Goal: Information Seeking & Learning: Learn about a topic

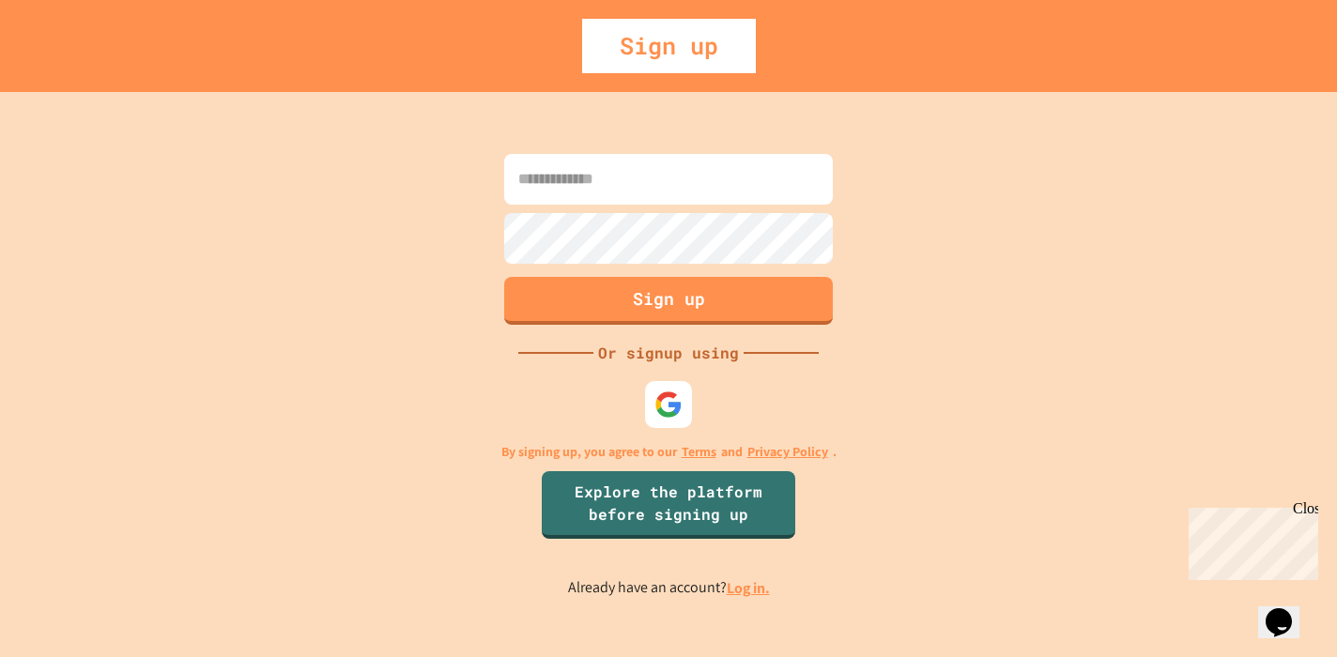
click at [694, 401] on div at bounding box center [668, 404] width 56 height 56
click at [679, 401] on img at bounding box center [668, 405] width 30 height 30
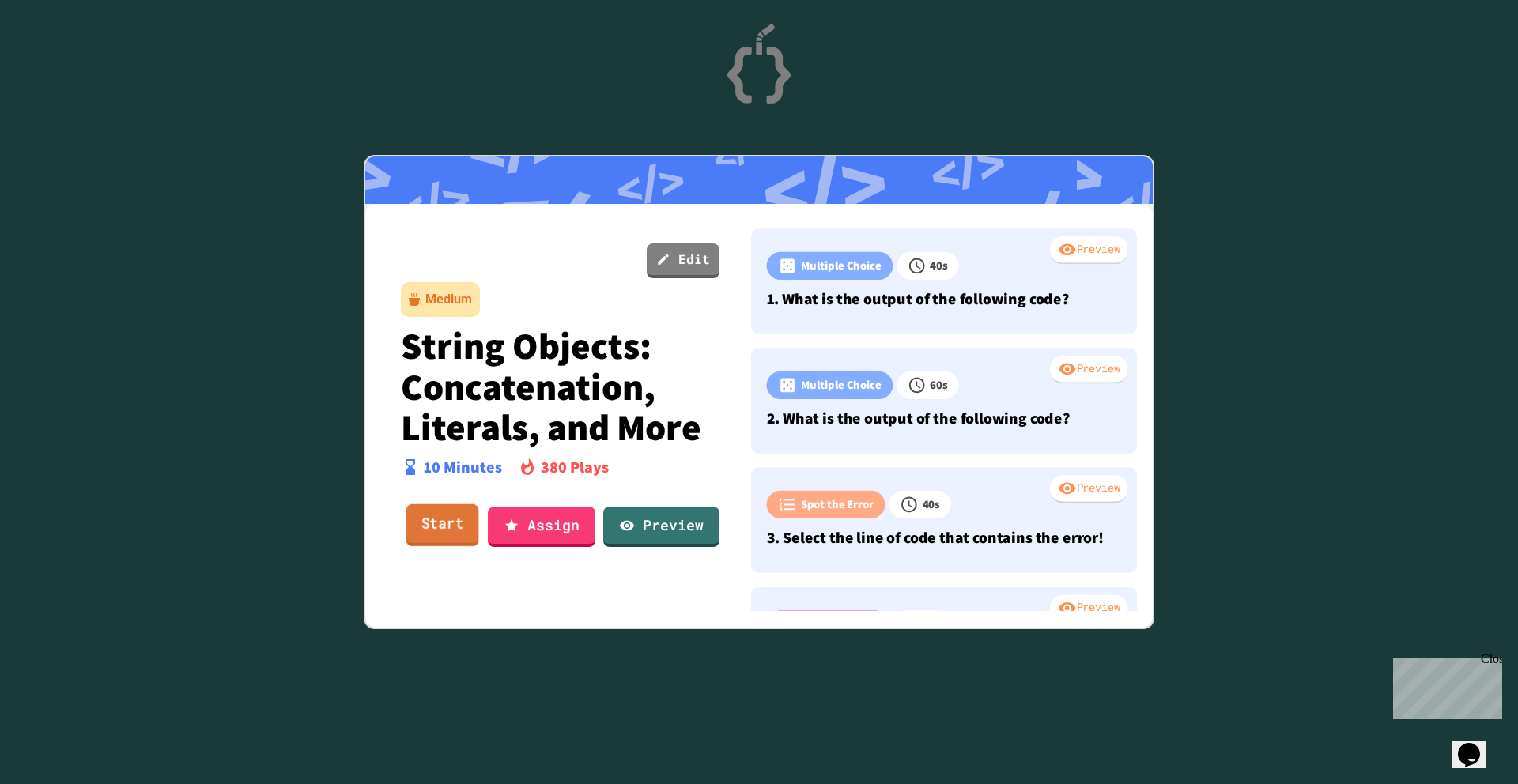
click at [445, 518] on link "Start" at bounding box center [442, 525] width 72 height 43
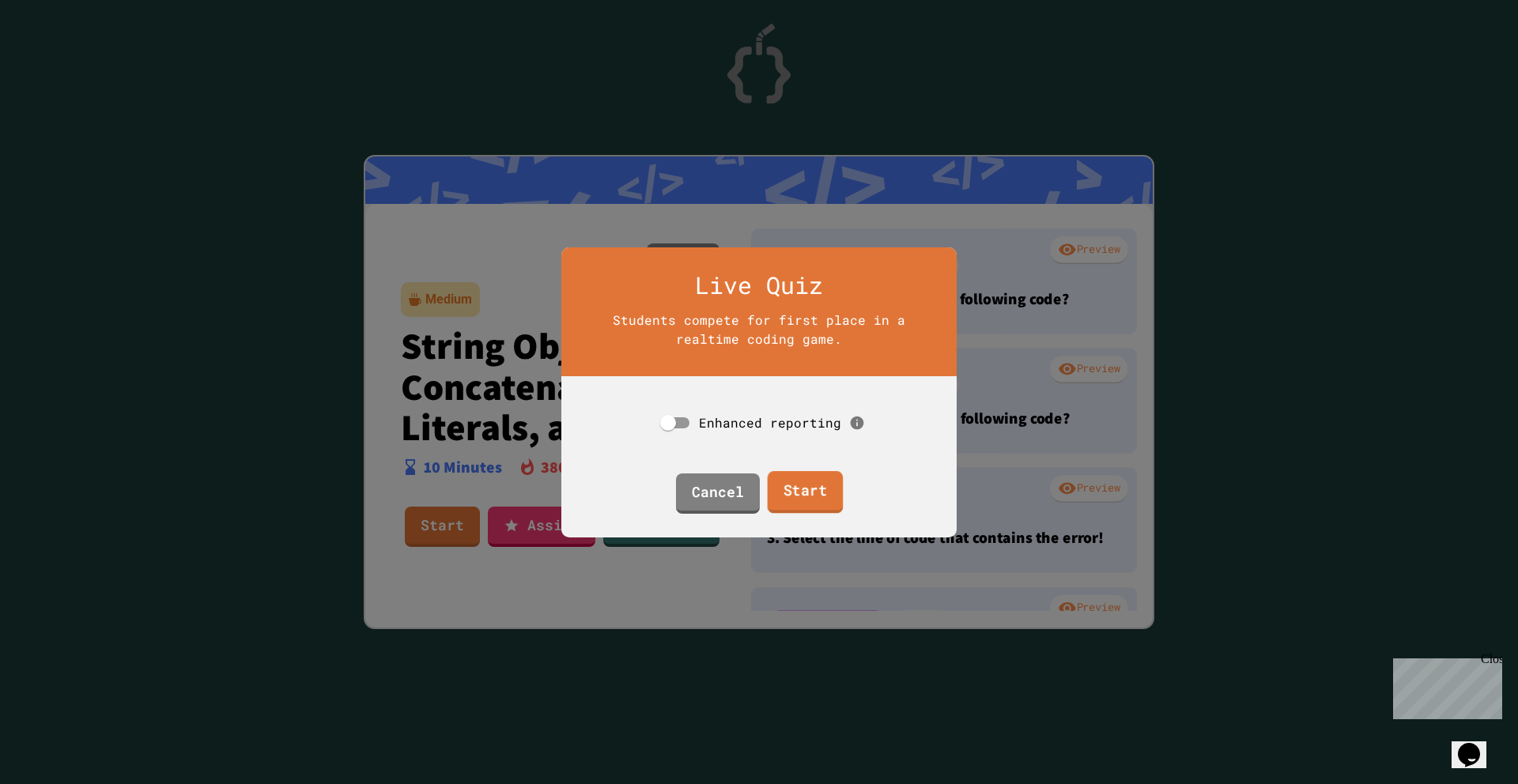
click at [807, 486] on link "Start" at bounding box center [805, 493] width 76 height 43
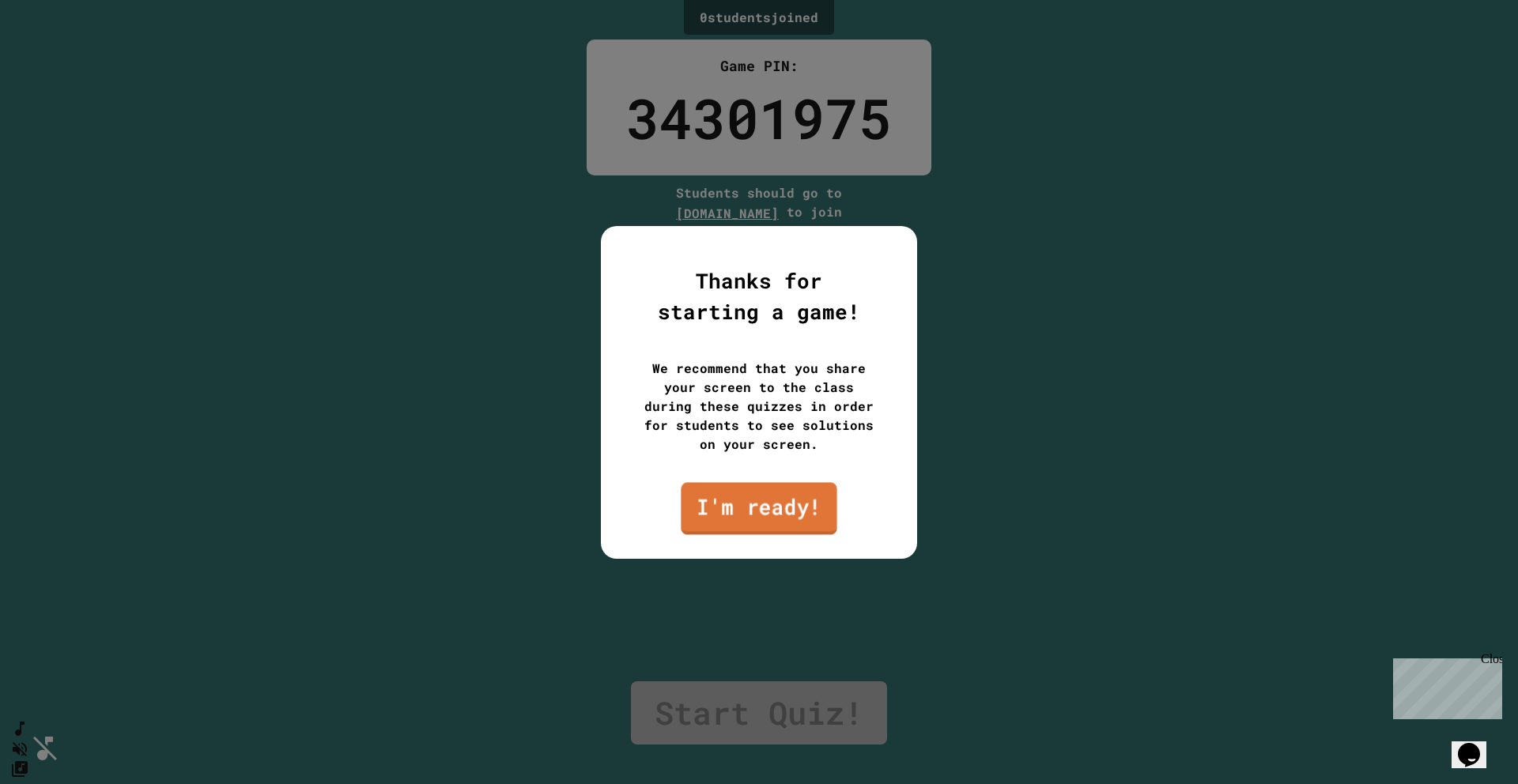
click at [781, 506] on link "I'm ready!" at bounding box center [758, 509] width 156 height 52
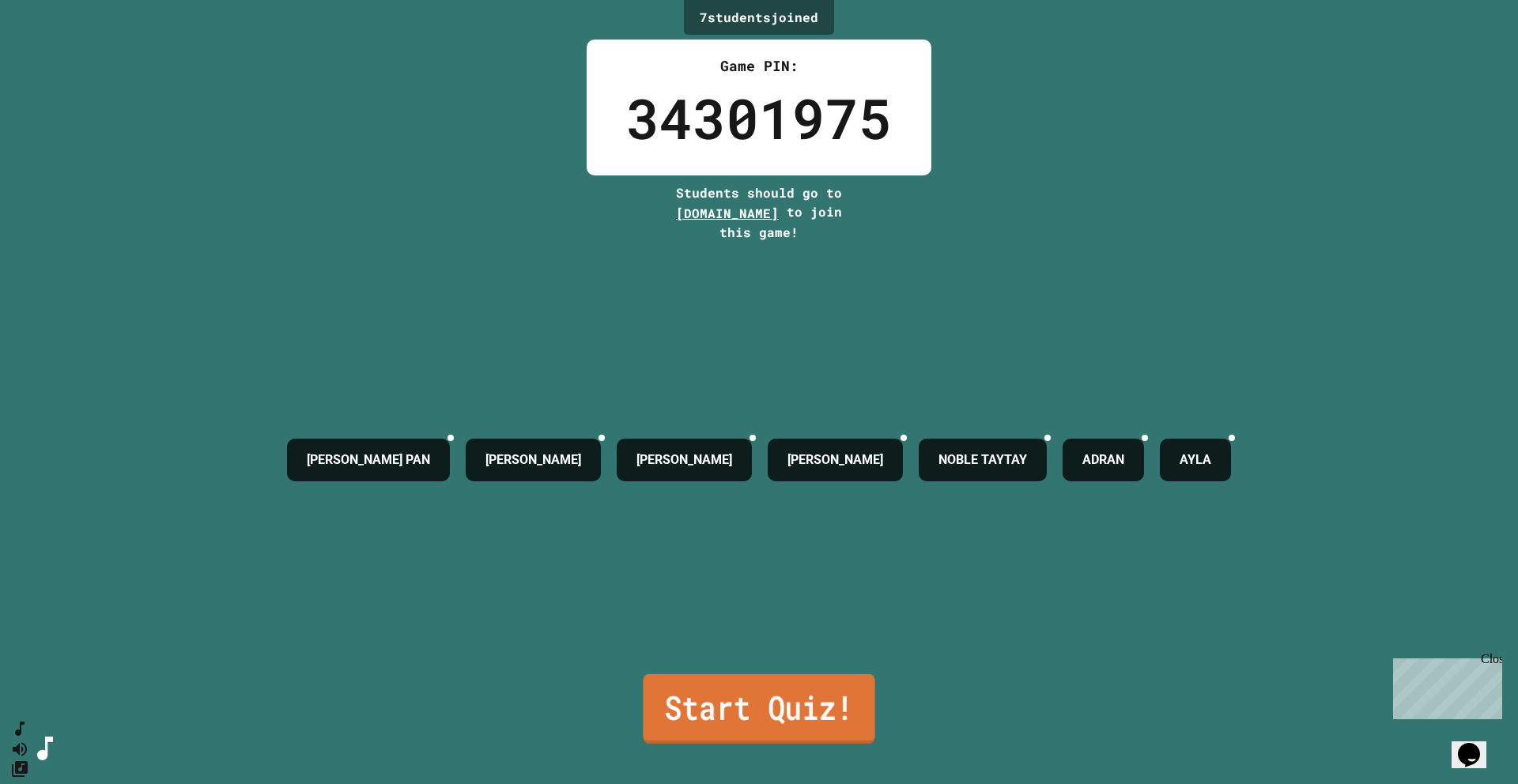
click at [790, 552] on link "Start Quiz!" at bounding box center [758, 709] width 232 height 70
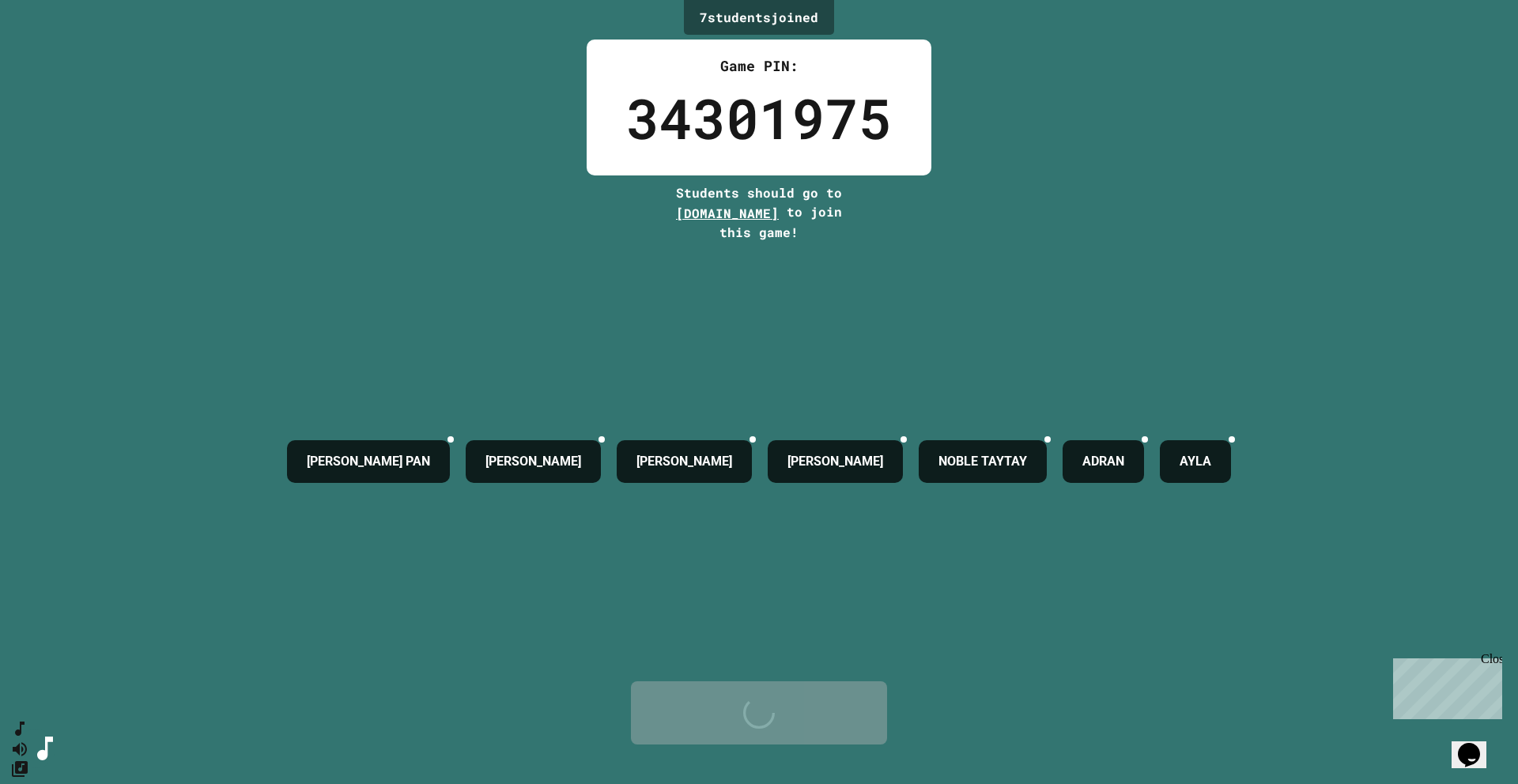
click at [785, 552] on div "[PERSON_NAME] [PERSON_NAME] [PERSON_NAME] [PERSON_NAME] [PERSON_NAME]" at bounding box center [759, 461] width 960 height 440
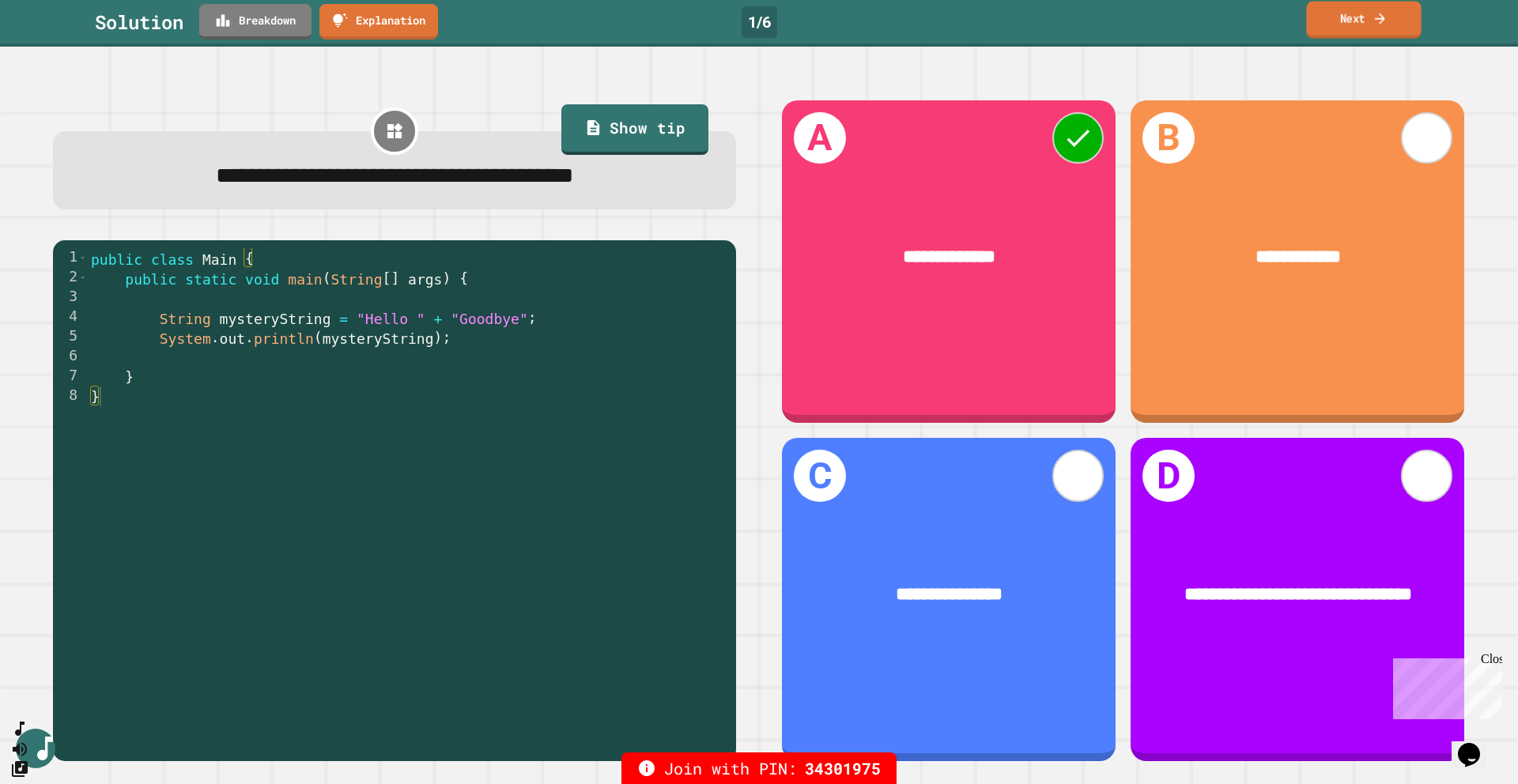
click at [1125, 24] on icon at bounding box center [1381, 19] width 15 height 17
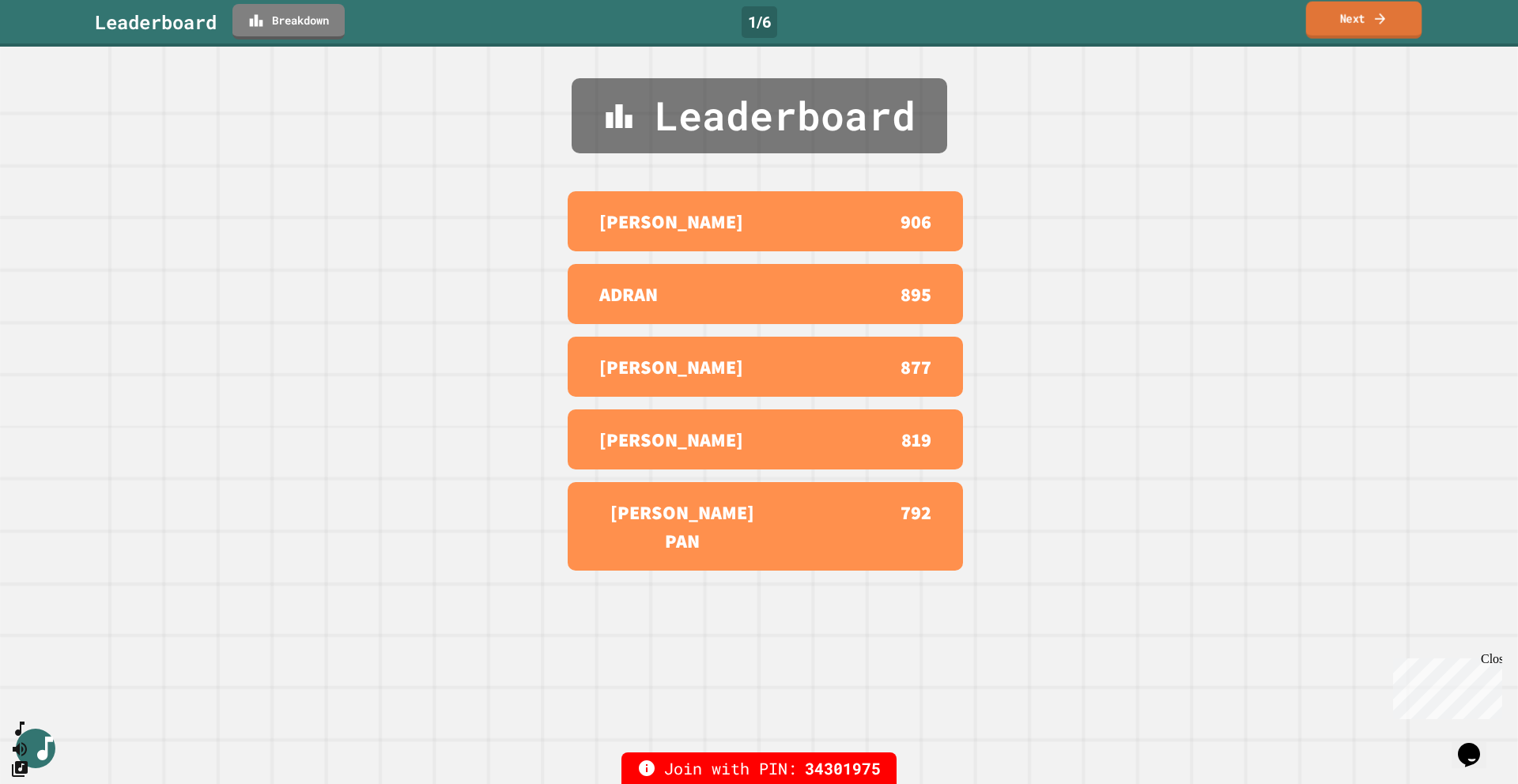
click at [1125, 24] on icon at bounding box center [1381, 19] width 16 height 17
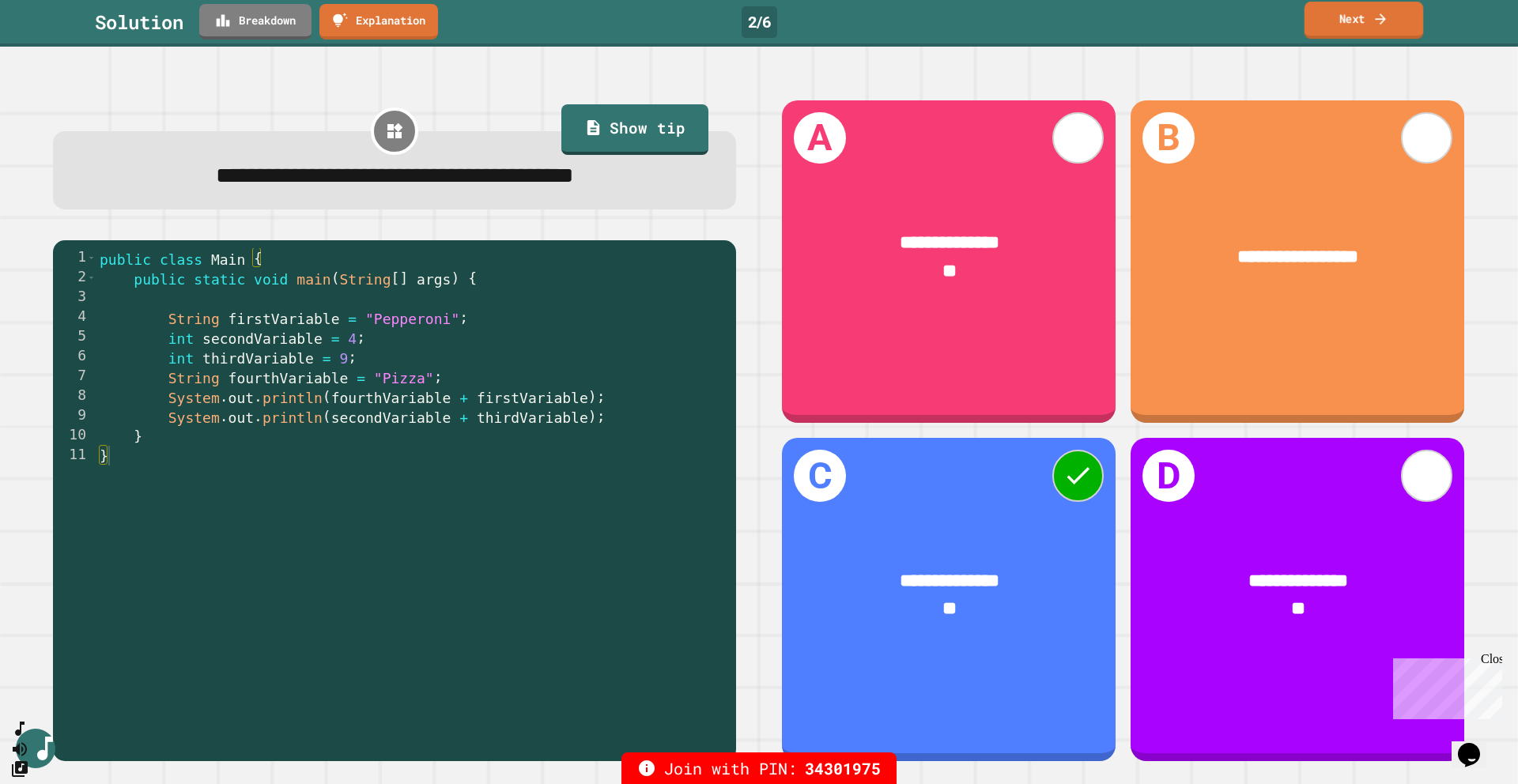
click at [1125, 26] on link "Next" at bounding box center [1365, 20] width 120 height 37
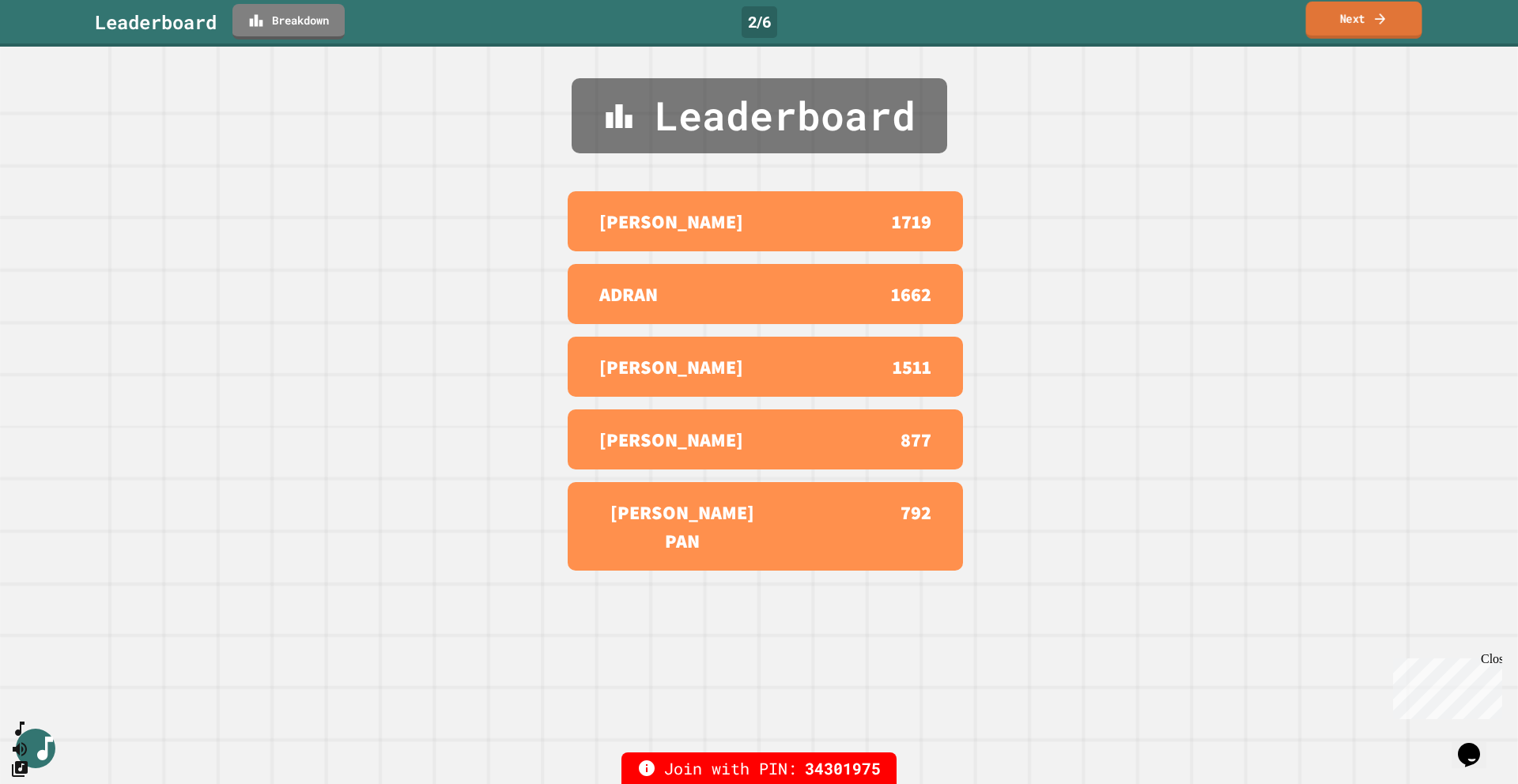
click at [1125, 20] on icon at bounding box center [1381, 18] width 10 height 11
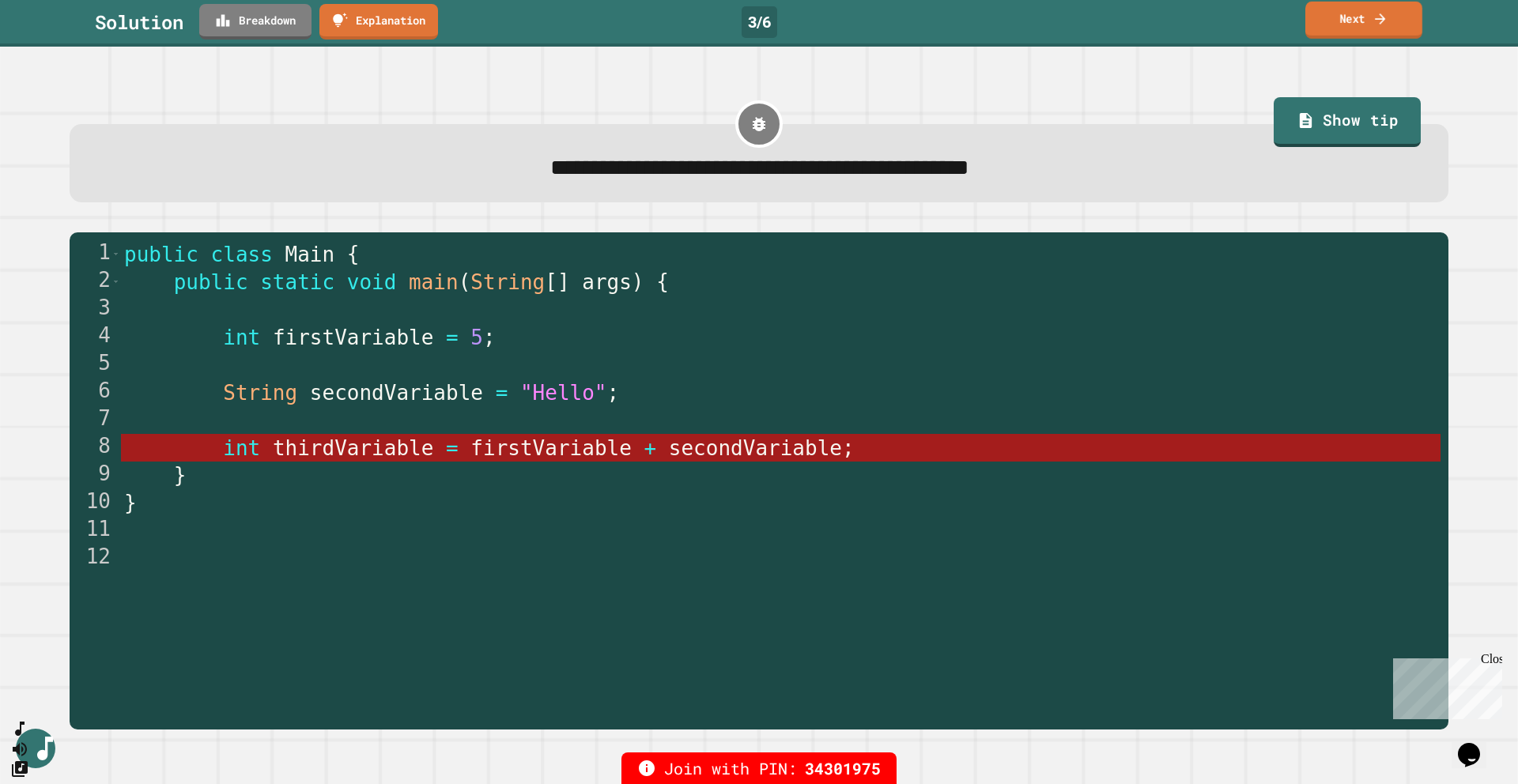
click at [1125, 22] on icon at bounding box center [1381, 19] width 16 height 17
click at [1125, 27] on link "Next" at bounding box center [1364, 20] width 117 height 37
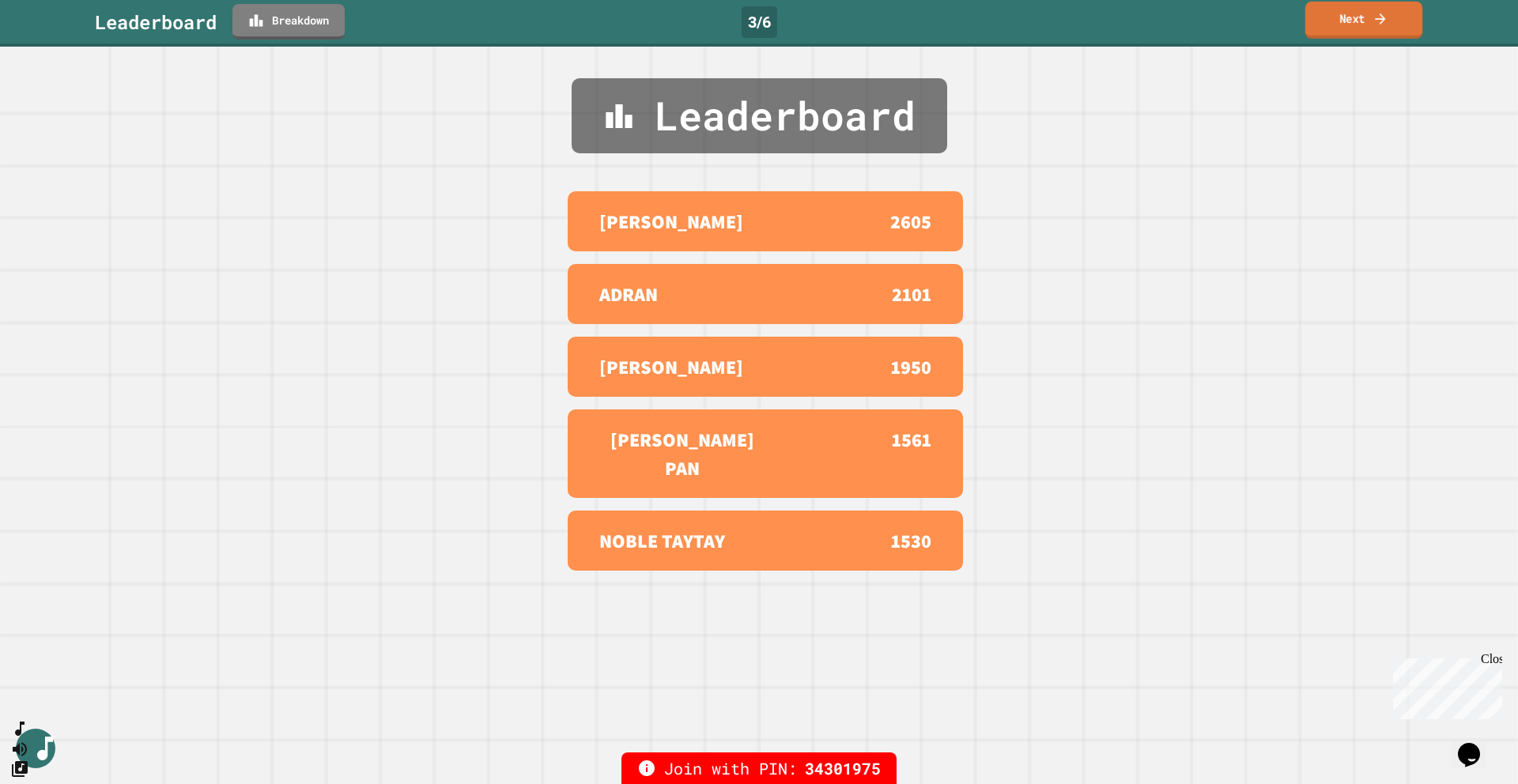
click at [1125, 31] on link "Next" at bounding box center [1365, 20] width 118 height 37
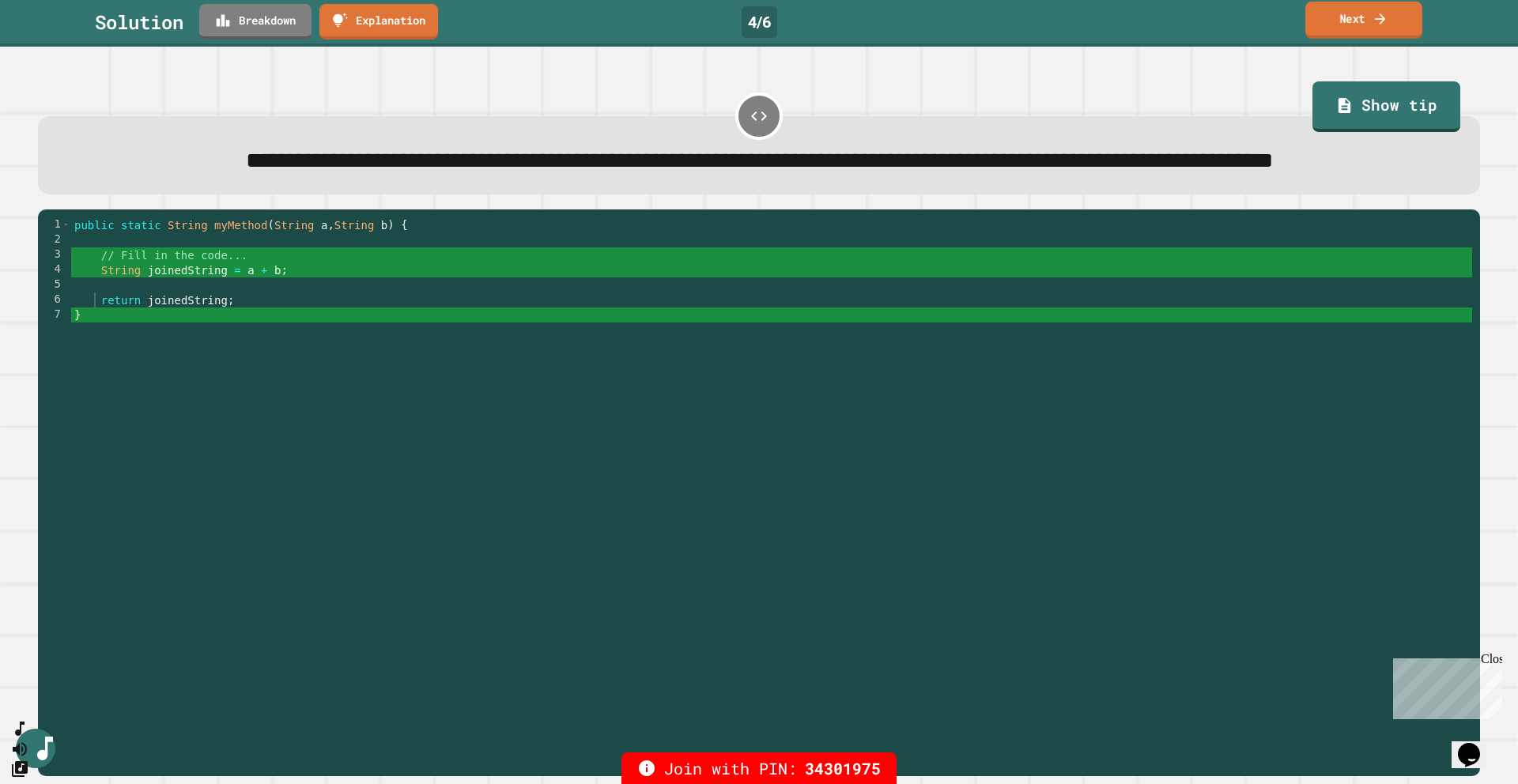
click at [1125, 22] on link "Next" at bounding box center [1364, 20] width 117 height 37
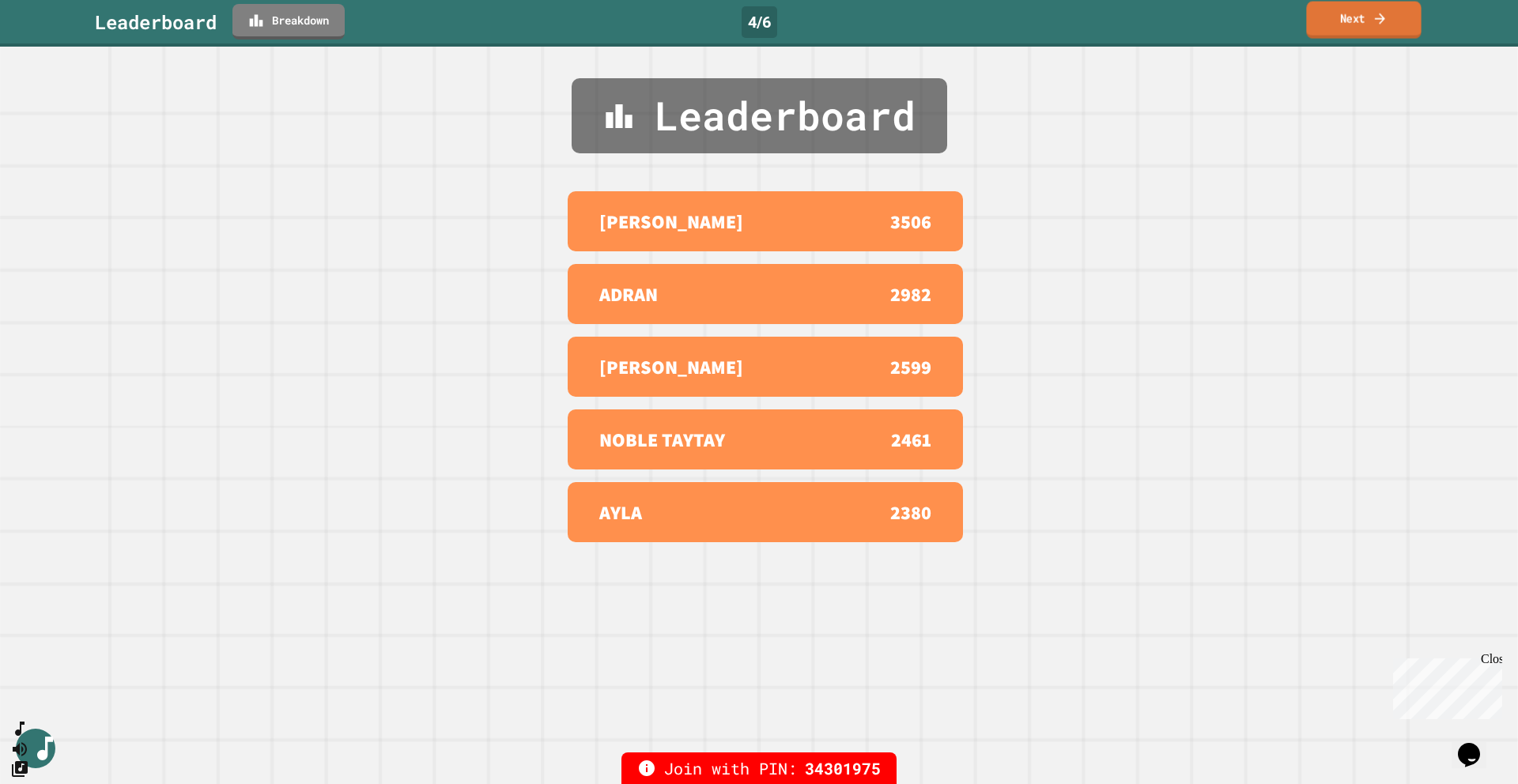
click at [1125, 19] on link "Next" at bounding box center [1364, 20] width 115 height 37
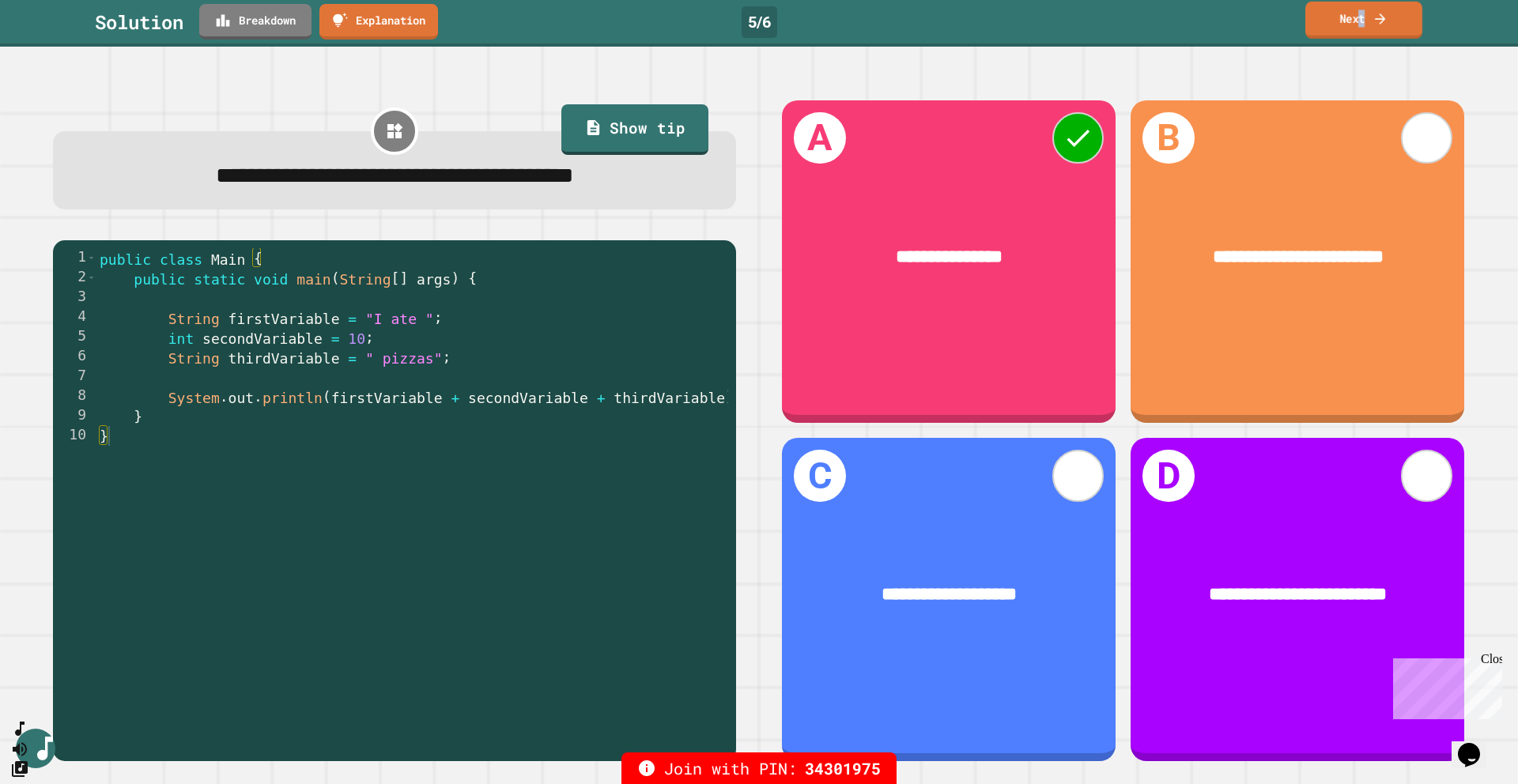
click at [1125, 14] on link "Next" at bounding box center [1364, 20] width 117 height 37
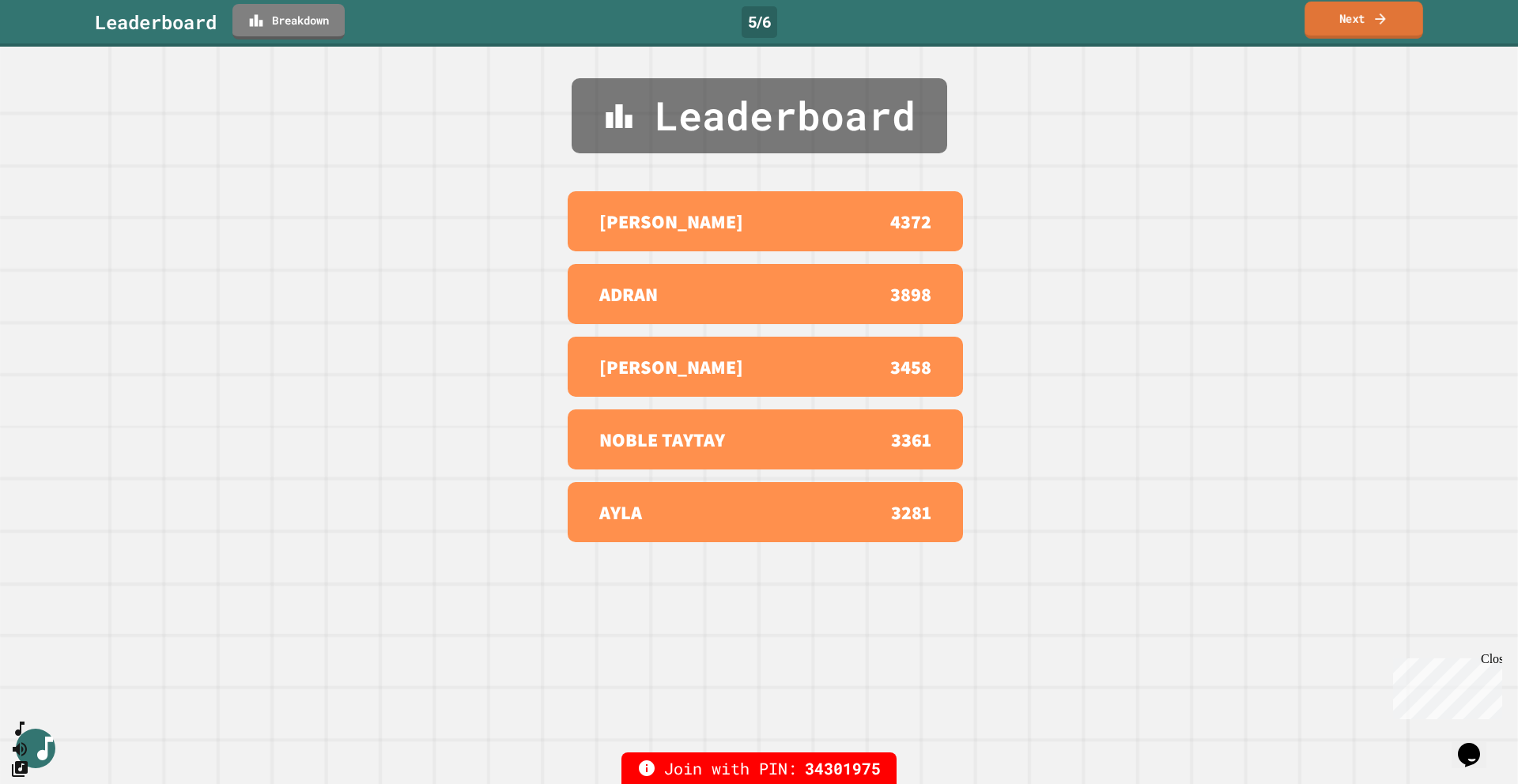
click at [1125, 8] on link "Next" at bounding box center [1364, 20] width 119 height 37
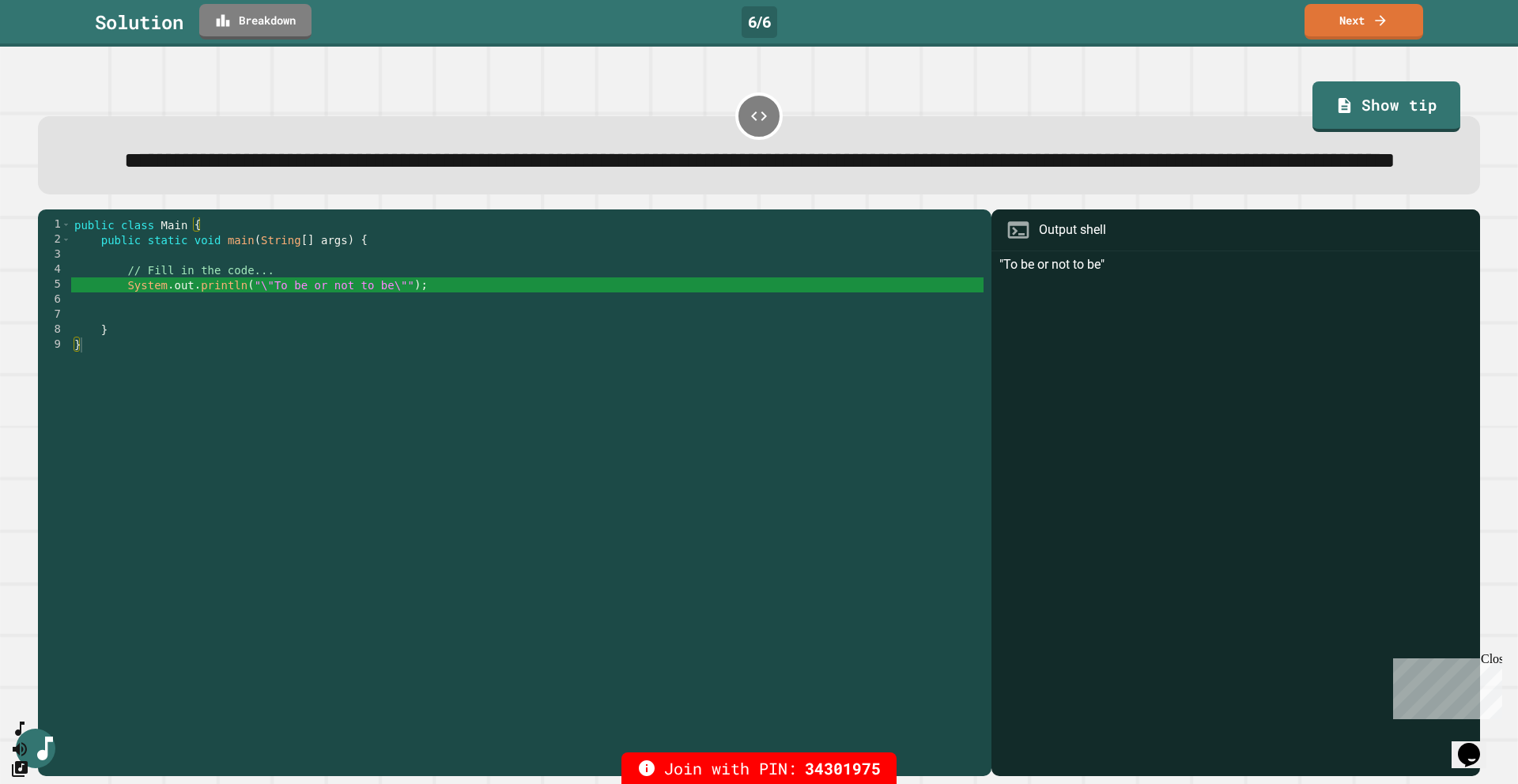
click at [420, 343] on div "public class Main { public static void main ( String [ ] args ) { // Fill in th…" at bounding box center [526, 465] width 912 height 496
click at [333, 337] on div "public class Main { public static void main ( String [ ] args ) { // Fill in th…" at bounding box center [526, 465] width 912 height 496
drag, startPoint x: 261, startPoint y: 326, endPoint x: 288, endPoint y: 323, distance: 27.2
click at [288, 323] on div "public class Main { public static void main ( String [ ] args ) { // Fill in th…" at bounding box center [526, 465] width 912 height 496
drag, startPoint x: 288, startPoint y: 323, endPoint x: 297, endPoint y: 323, distance: 9.0
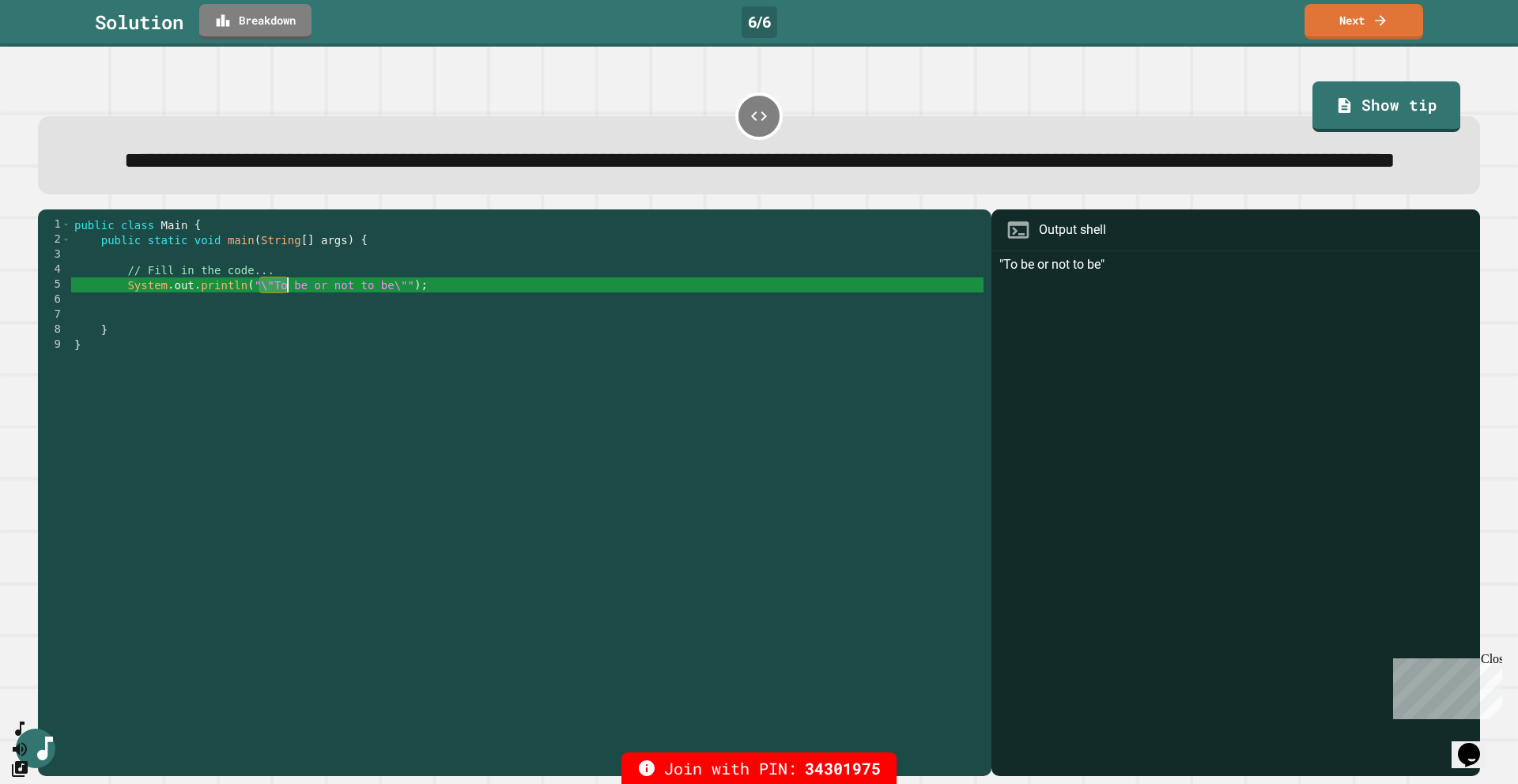
click at [289, 323] on div "public class Main { public static void main ( String [ ] args ) { // Fill in th…" at bounding box center [526, 465] width 912 height 496
click at [1125, 24] on link "Next" at bounding box center [1365, 20] width 116 height 37
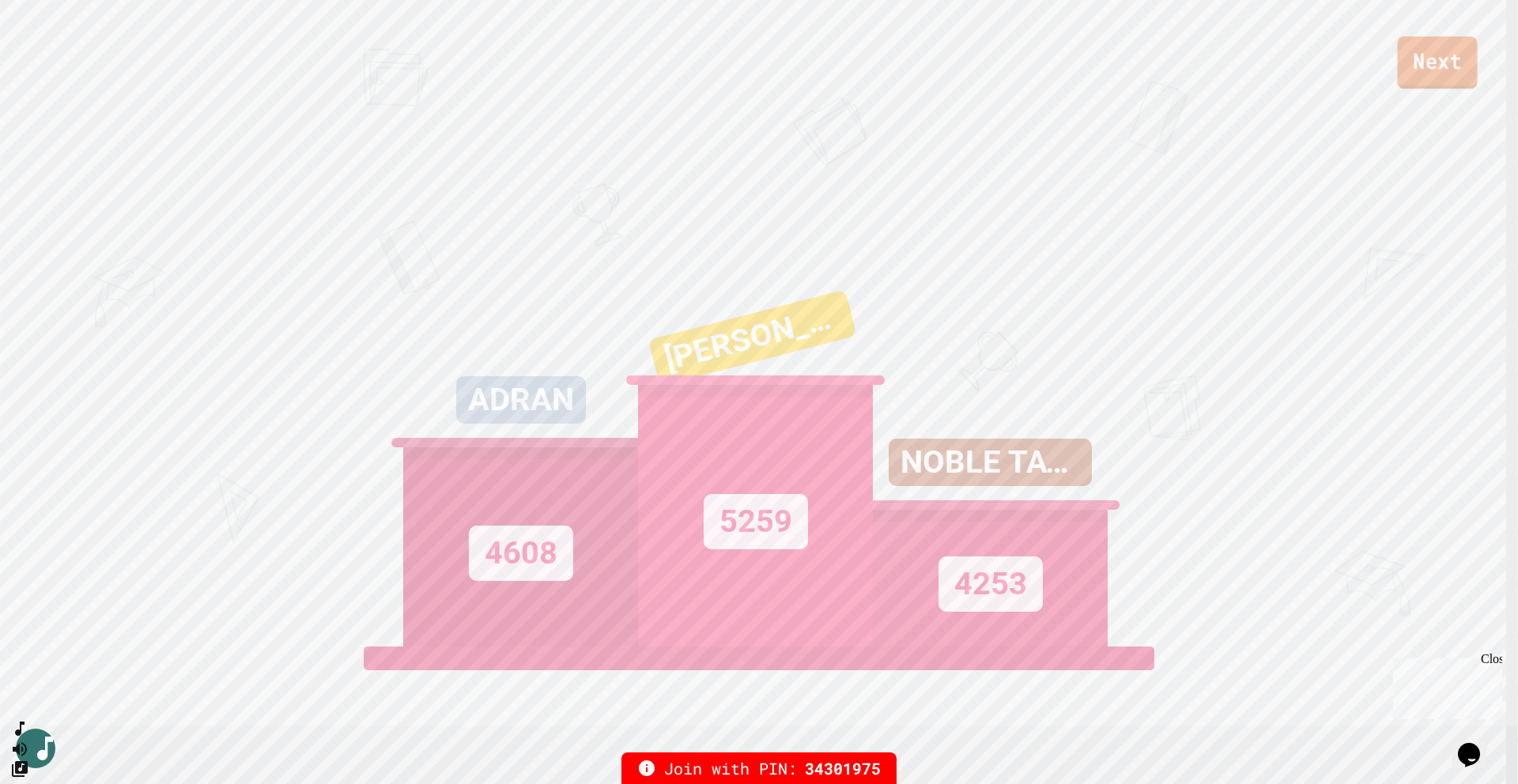
click at [1125, 76] on link "Next" at bounding box center [1437, 62] width 80 height 52
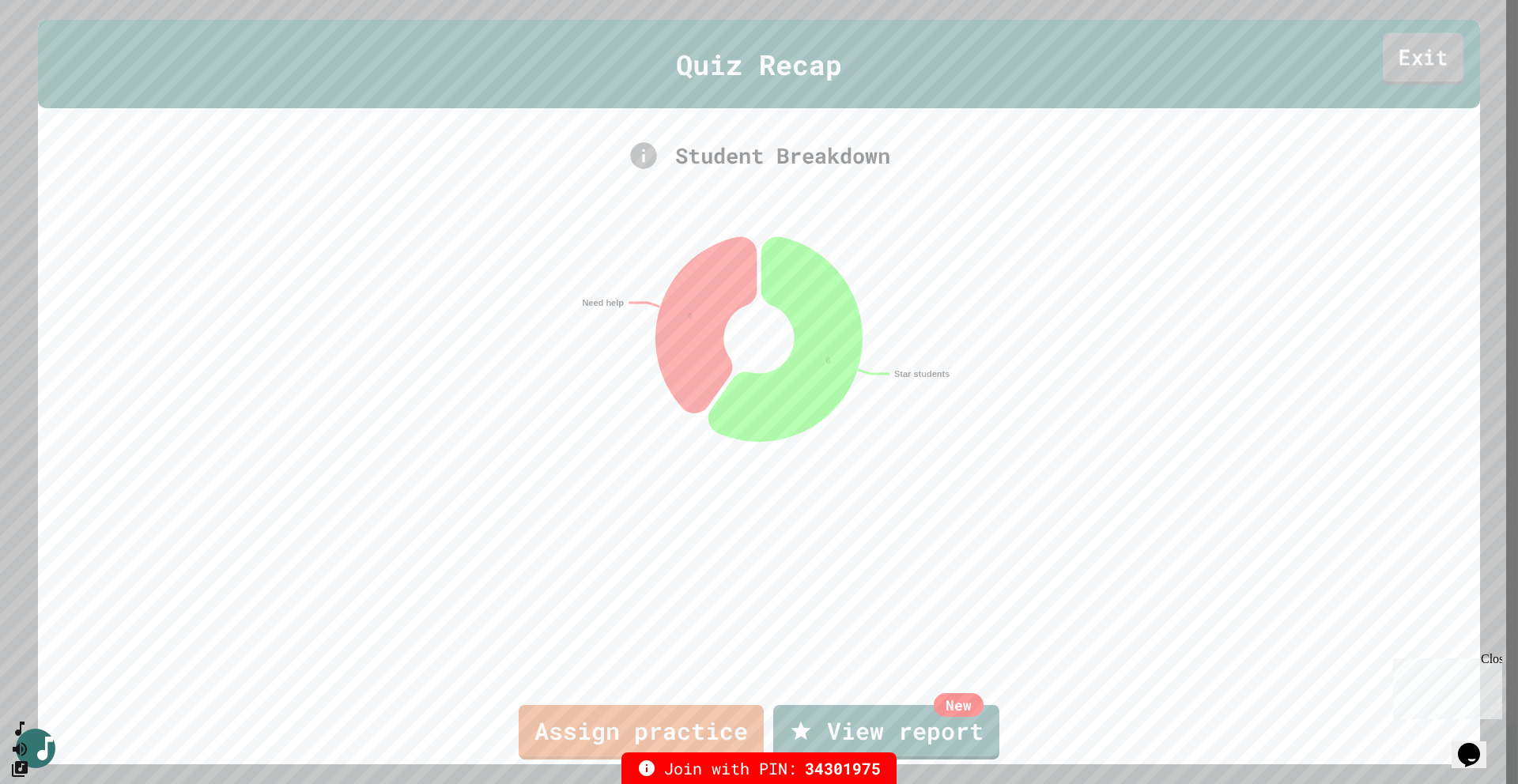
click at [1125, 47] on link "Exit" at bounding box center [1424, 58] width 81 height 52
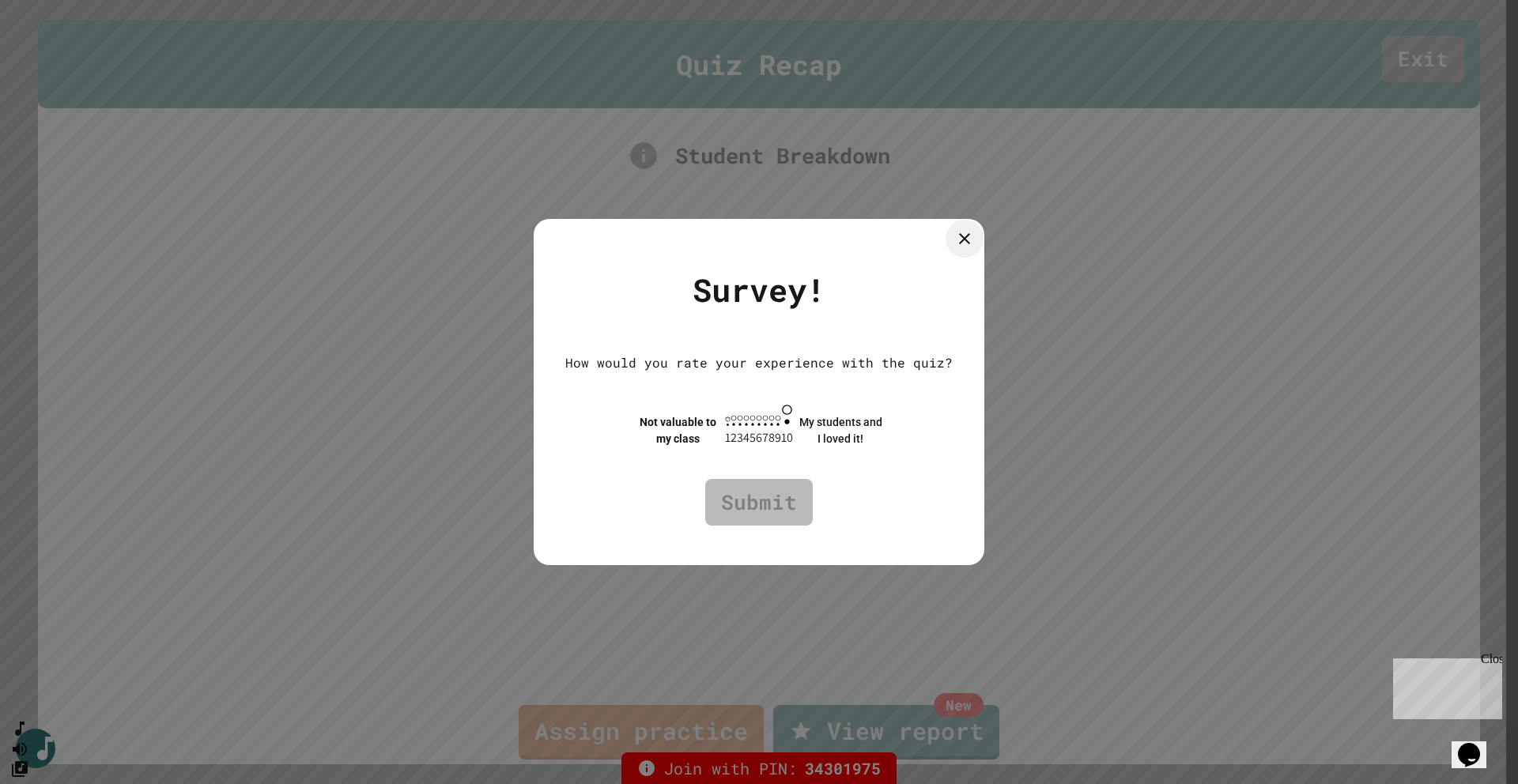
click at [975, 229] on icon at bounding box center [965, 238] width 19 height 19
